Goal: Task Accomplishment & Management: Complete application form

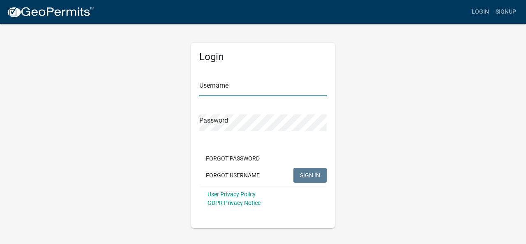
click at [219, 89] on input "Username" at bounding box center [262, 87] width 127 height 17
type input "Millte01"
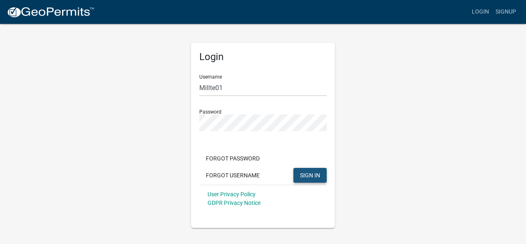
click at [309, 173] on span "SIGN IN" at bounding box center [310, 174] width 20 height 7
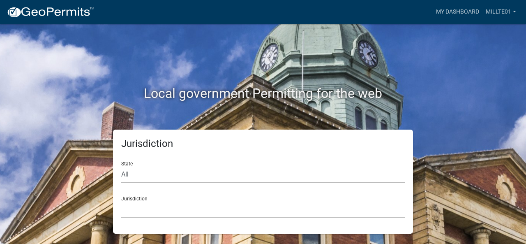
click at [155, 172] on select "All Colorado Georgia Indiana Iowa Kansas Minnesota Ohio South Carolina Wisconsin" at bounding box center [262, 174] width 283 height 17
select select "[US_STATE]"
click at [121, 166] on select "All Colorado Georgia Indiana Iowa Kansas Minnesota Ohio South Carolina Wisconsin" at bounding box center [262, 174] width 283 height 17
click at [147, 203] on select "City of Charlestown, Indiana City of Jeffersonville, Indiana City of Logansport…" at bounding box center [262, 209] width 283 height 17
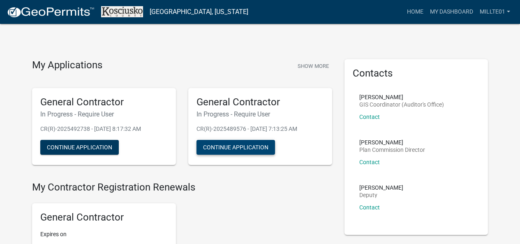
click at [231, 148] on button "Continue Application" at bounding box center [235, 147] width 78 height 15
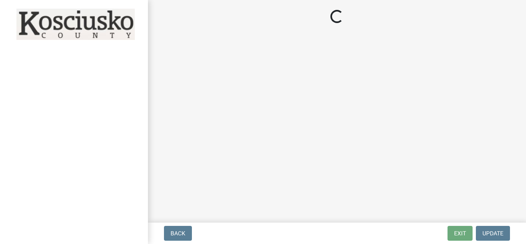
select select "IN"
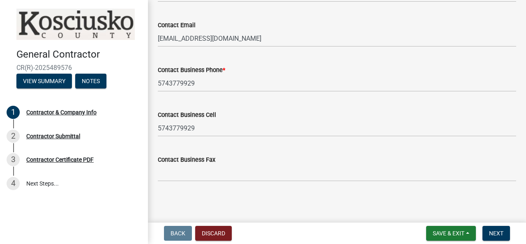
scroll to position [497, 0]
click at [497, 230] on span "Next" at bounding box center [496, 233] width 14 height 7
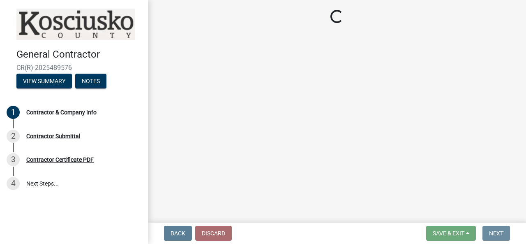
scroll to position [0, 0]
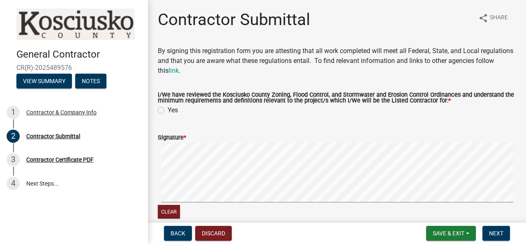
click at [168, 110] on label "Yes" at bounding box center [173, 110] width 10 height 10
click at [168, 110] on input "Yes" at bounding box center [170, 107] width 5 height 5
radio input "true"
click at [496, 232] on span "Next" at bounding box center [496, 233] width 14 height 7
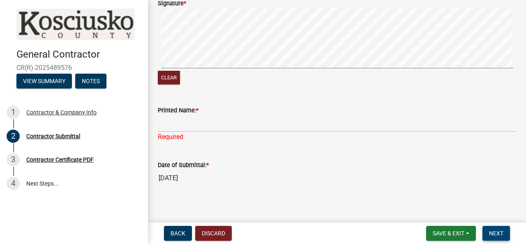
scroll to position [140, 0]
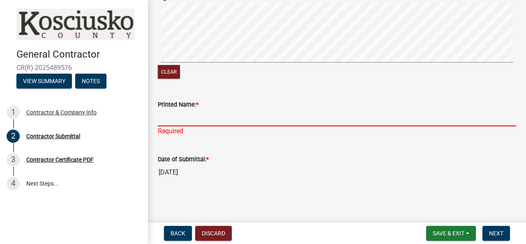
click at [205, 119] on input "Printed Name: *" at bounding box center [337, 117] width 358 height 17
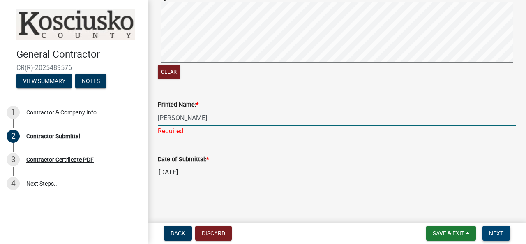
type input "Troy Miller"
click at [503, 231] on span "Next" at bounding box center [496, 233] width 14 height 7
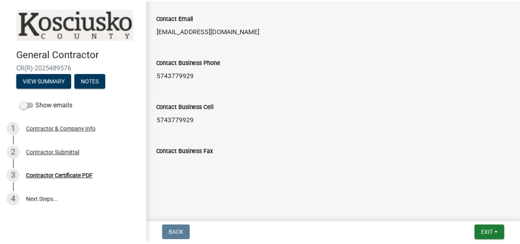
scroll to position [542, 0]
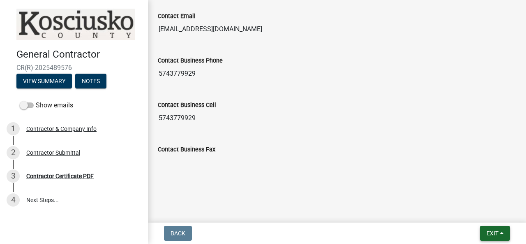
click at [498, 232] on span "Exit" at bounding box center [492, 233] width 12 height 7
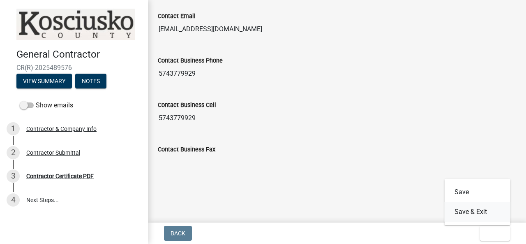
click at [470, 211] on button "Save & Exit" at bounding box center [477, 212] width 66 height 20
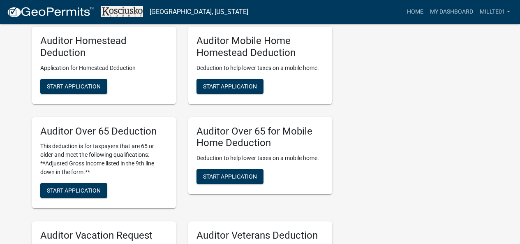
scroll to position [781, 0]
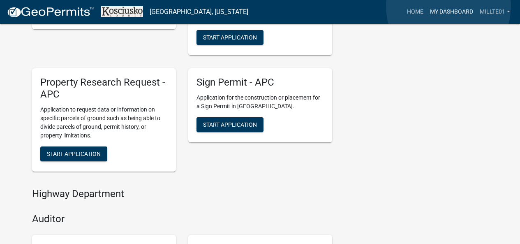
click at [448, 7] on link "My Dashboard" at bounding box center [451, 12] width 50 height 16
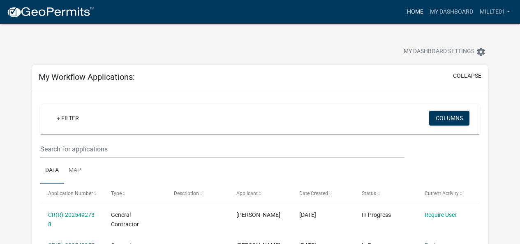
click at [414, 12] on link "Home" at bounding box center [414, 12] width 23 height 16
